Goal: Task Accomplishment & Management: Use online tool/utility

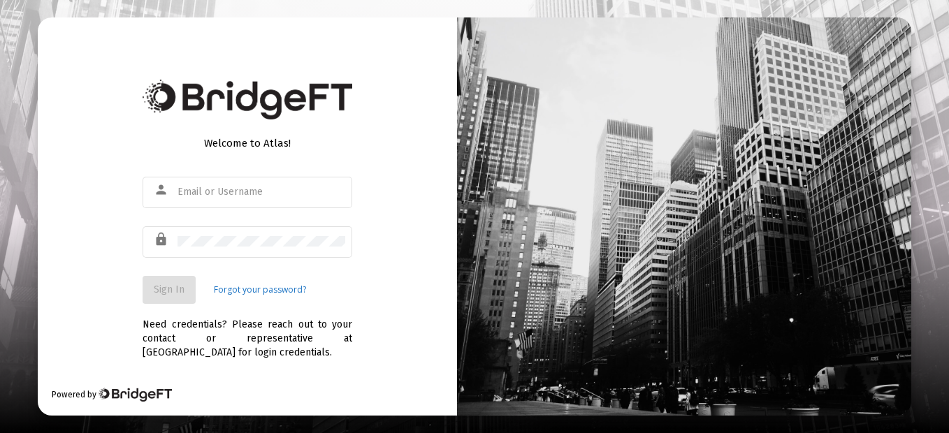
drag, startPoint x: 175, startPoint y: 296, endPoint x: 125, endPoint y: 292, distance: 50.5
click at [125, 292] on div "Welcome to Atlas! person lock Sign In Forgot your password? Need credentials? P…" at bounding box center [247, 216] width 419 height 399
